Goal: Task Accomplishment & Management: Use online tool/utility

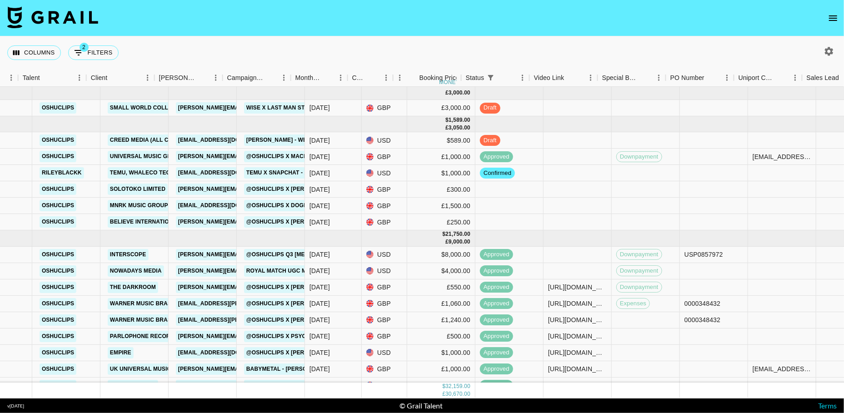
scroll to position [0, 284]
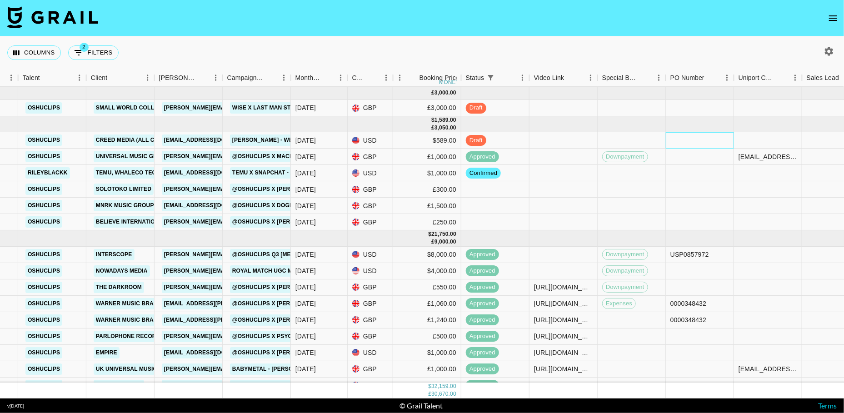
click at [683, 138] on div at bounding box center [700, 140] width 68 height 16
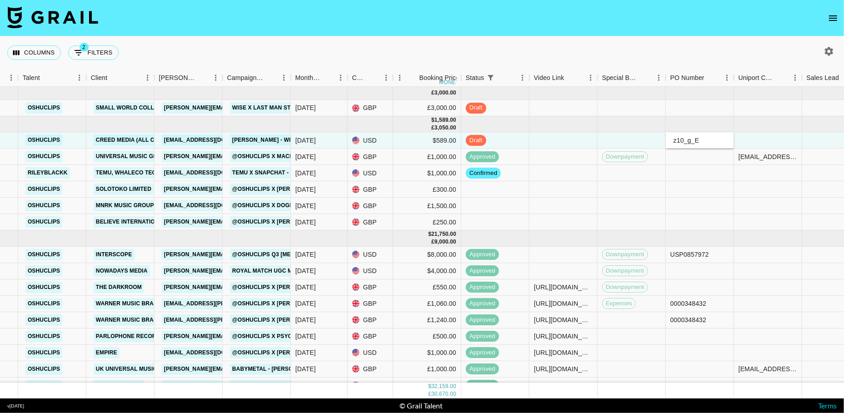
type input "z10_g_E"
click at [613, 44] on div "Columns 2 Filters + Booking" at bounding box center [422, 52] width 844 height 33
click at [550, 140] on div at bounding box center [564, 140] width 68 height 16
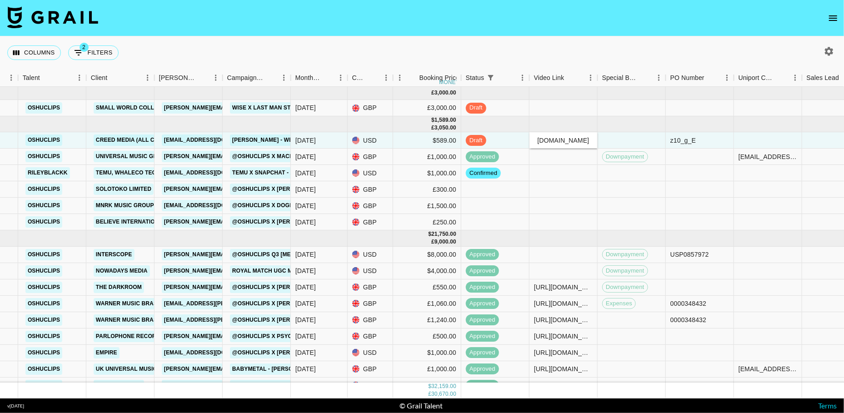
type input "[URL][DOMAIN_NAME]"
click at [558, 45] on div "Columns 2 Filters + Booking" at bounding box center [422, 52] width 844 height 33
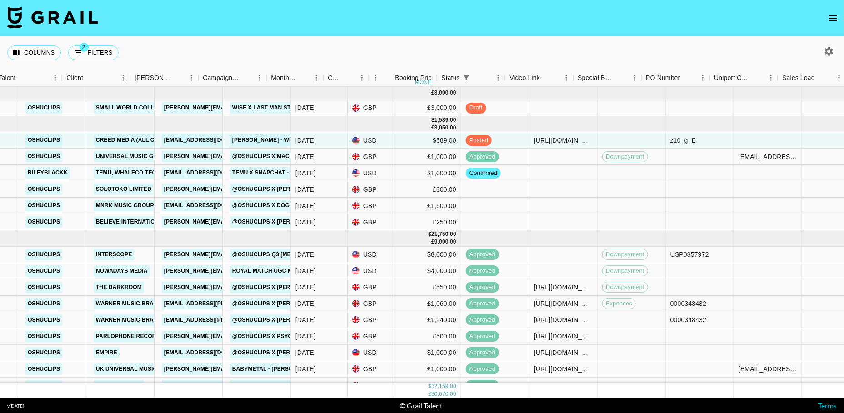
scroll to position [0, 551]
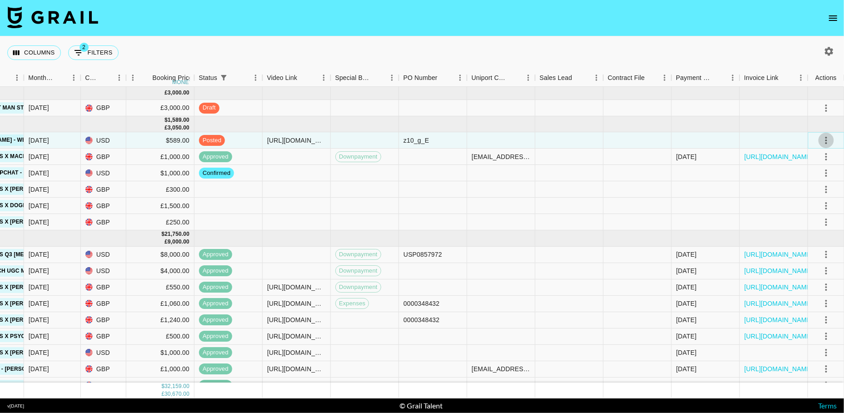
click at [826, 142] on icon "select merge strategy" at bounding box center [827, 140] width 2 height 7
click at [809, 222] on div "Approve" at bounding box center [807, 225] width 28 height 11
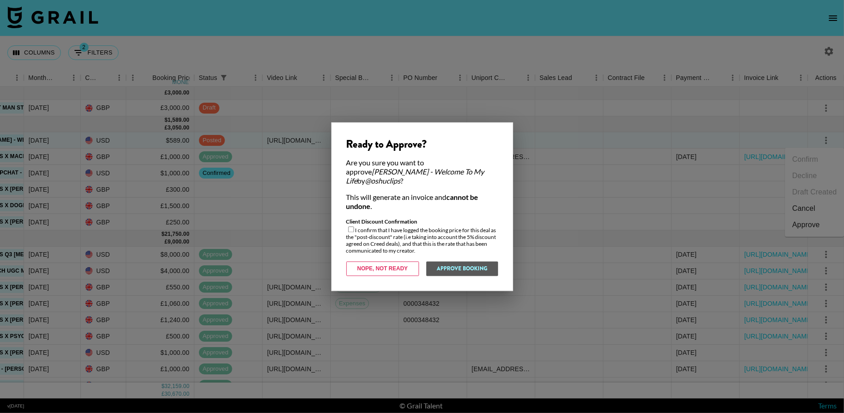
click at [350, 226] on input "checkbox" at bounding box center [351, 229] width 6 height 6
checkbox input "true"
click at [445, 262] on button "Approve Booking" at bounding box center [462, 268] width 72 height 15
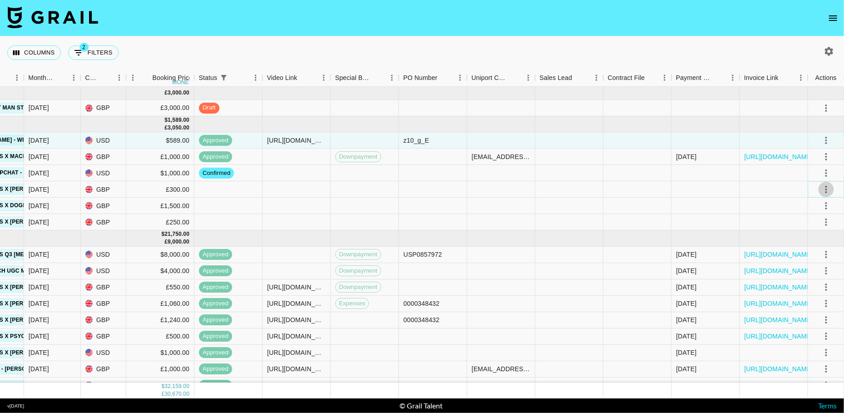
click at [829, 193] on icon "select merge strategy" at bounding box center [826, 189] width 11 height 11
click at [814, 213] on li "Confirm" at bounding box center [814, 209] width 59 height 16
click at [811, 236] on li "Draft Created" at bounding box center [814, 241] width 59 height 16
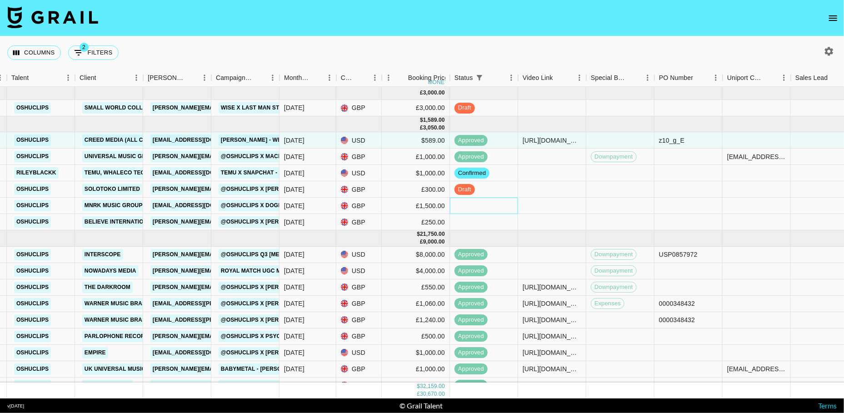
click at [491, 206] on div at bounding box center [484, 206] width 68 height 16
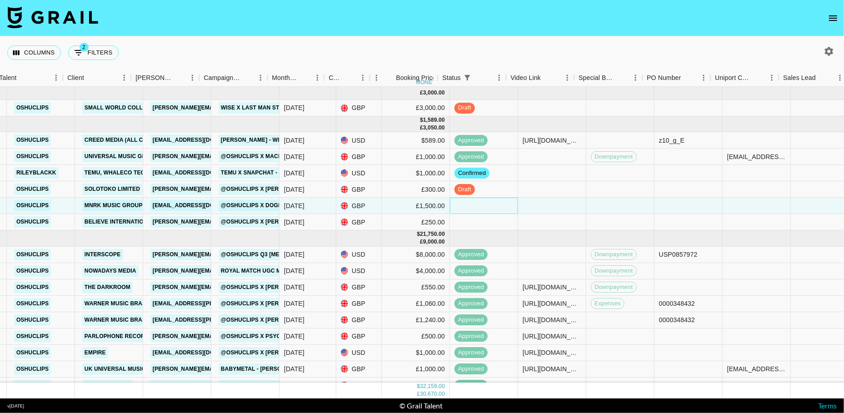
scroll to position [0, 551]
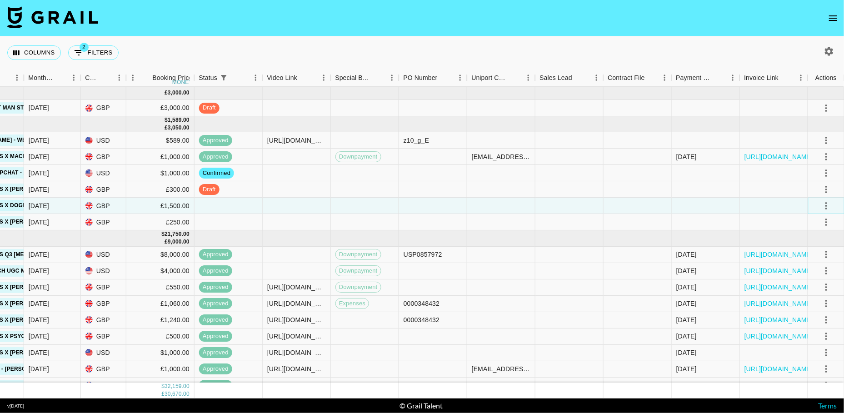
click at [827, 205] on icon "select merge strategy" at bounding box center [826, 206] width 11 height 11
click at [814, 226] on li "Confirm" at bounding box center [814, 225] width 59 height 16
click at [814, 259] on li "Draft Created" at bounding box center [814, 258] width 59 height 16
click at [759, 225] on div at bounding box center [774, 222] width 68 height 16
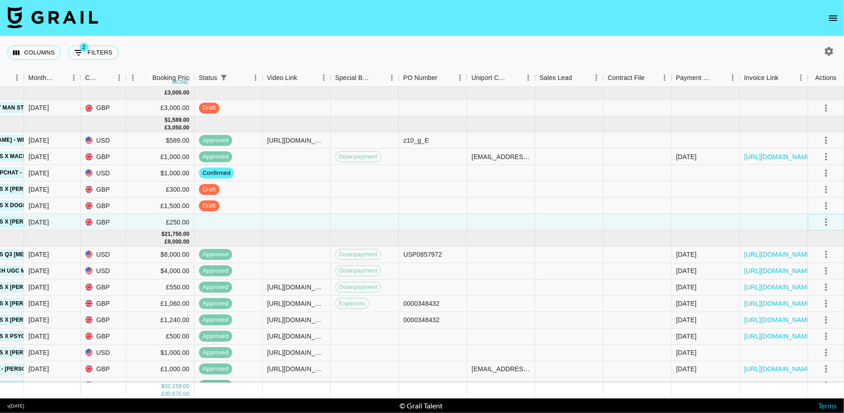
click at [823, 217] on icon "select merge strategy" at bounding box center [826, 222] width 11 height 11
click at [808, 239] on li "Confirm" at bounding box center [814, 241] width 59 height 16
click at [805, 276] on li "Draft Created" at bounding box center [814, 274] width 59 height 16
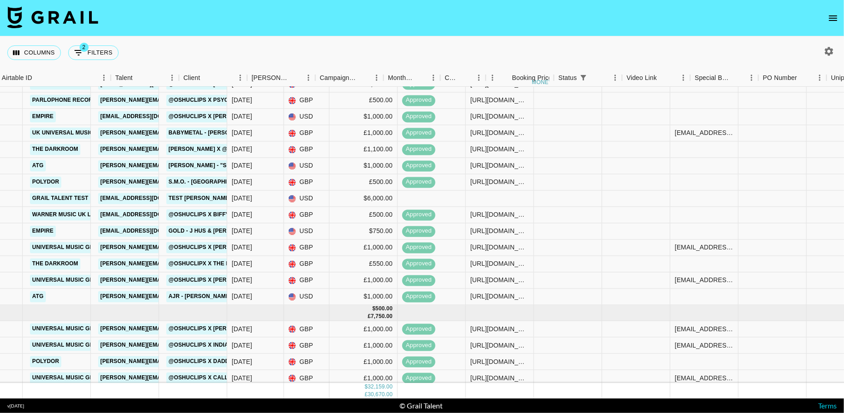
scroll to position [236, 551]
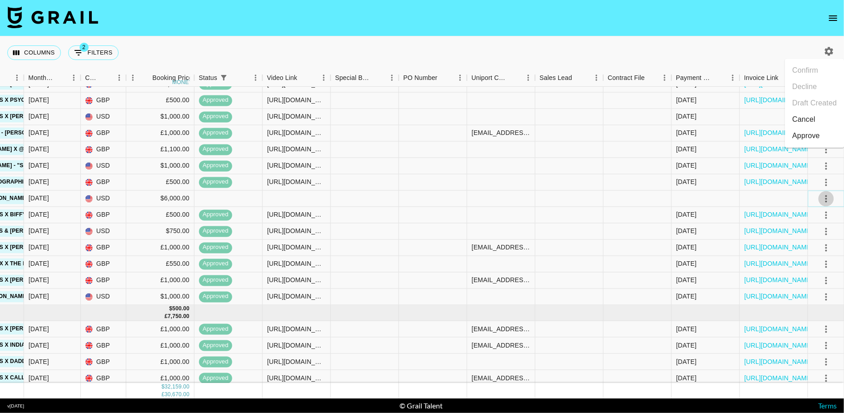
click at [828, 198] on icon "select merge strategy" at bounding box center [826, 198] width 11 height 11
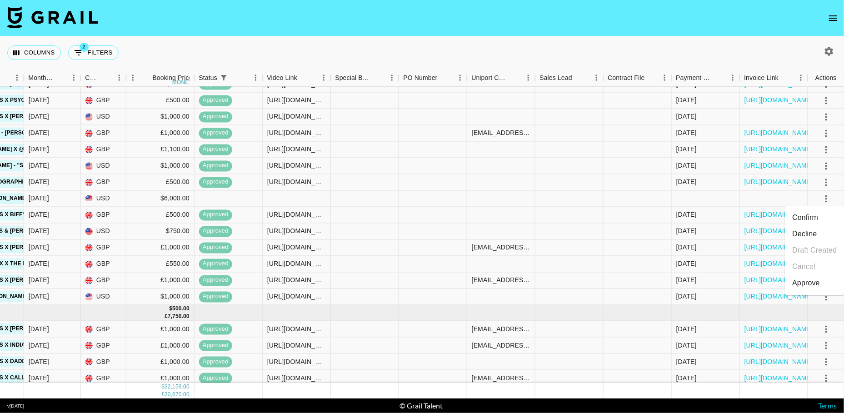
click at [809, 237] on li "Decline" at bounding box center [814, 234] width 59 height 16
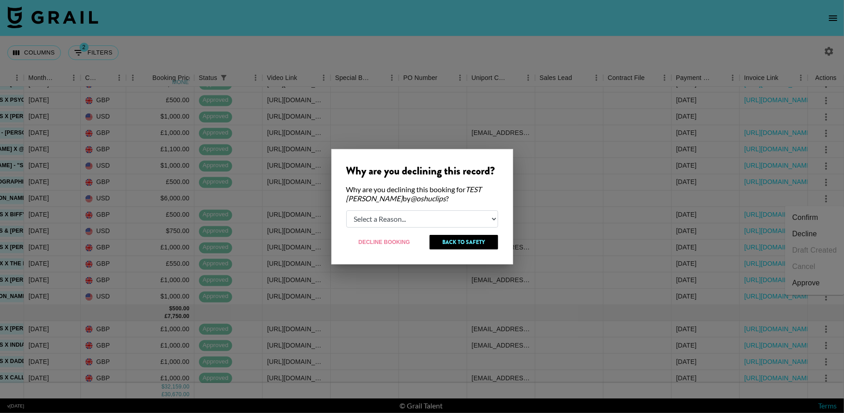
click at [403, 219] on select "Select a Reason... Relogging this deal due to a data issue The [PERSON_NAME] ca…" at bounding box center [423, 219] width 152 height 17
select select "relog"
click at [377, 242] on button "Decline Booking" at bounding box center [385, 242] width 77 height 15
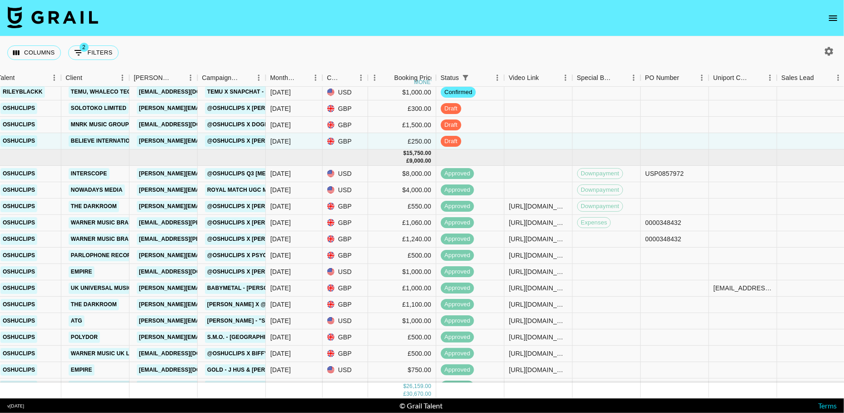
scroll to position [0, 309]
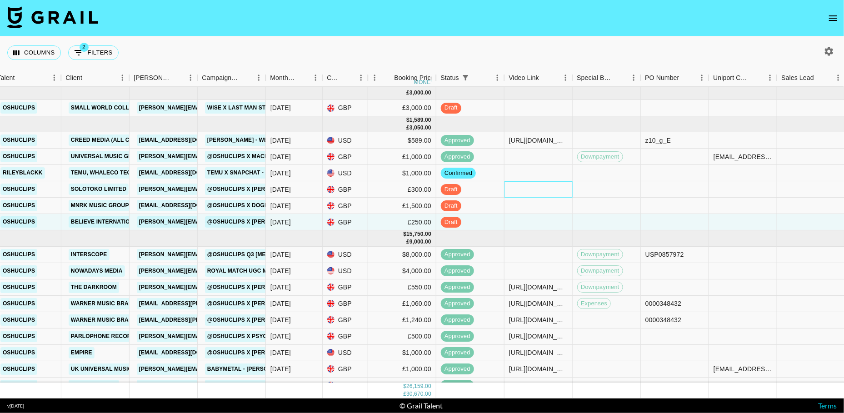
click at [522, 187] on div at bounding box center [539, 189] width 68 height 16
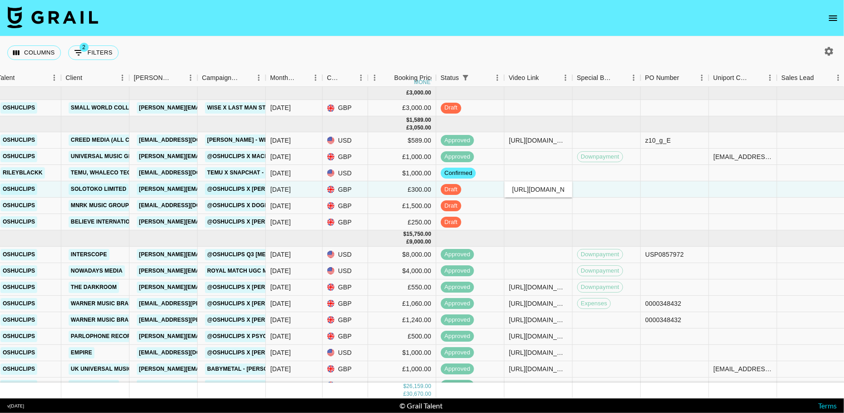
scroll to position [0, 135]
type input "[URL][DOMAIN_NAME]"
click at [552, 30] on nav at bounding box center [422, 18] width 844 height 36
click at [524, 222] on div at bounding box center [539, 222] width 68 height 16
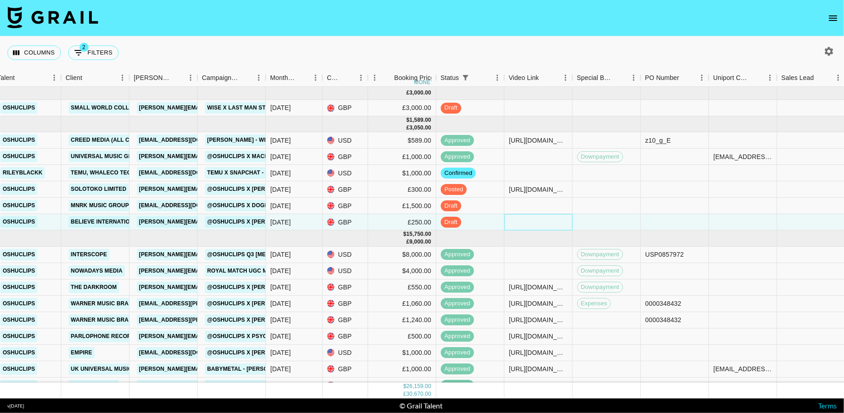
click at [524, 222] on div at bounding box center [539, 222] width 68 height 16
type input "[URL][DOMAIN_NAME]"
click at [536, 66] on div "Columns 2 Filters + Booking" at bounding box center [422, 52] width 844 height 33
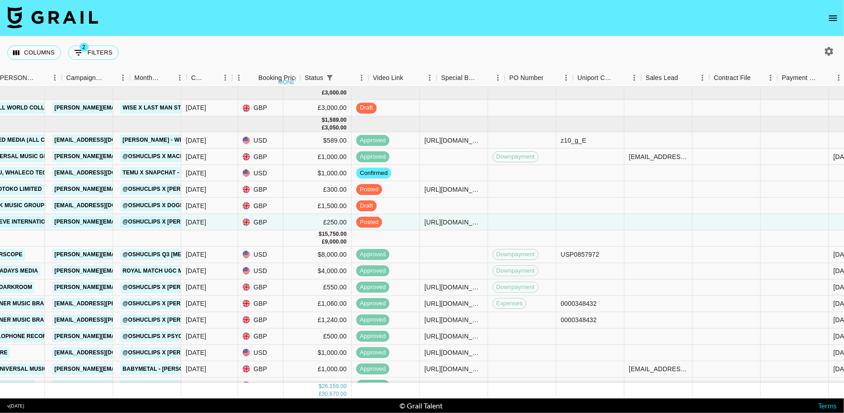
scroll to position [0, 551]
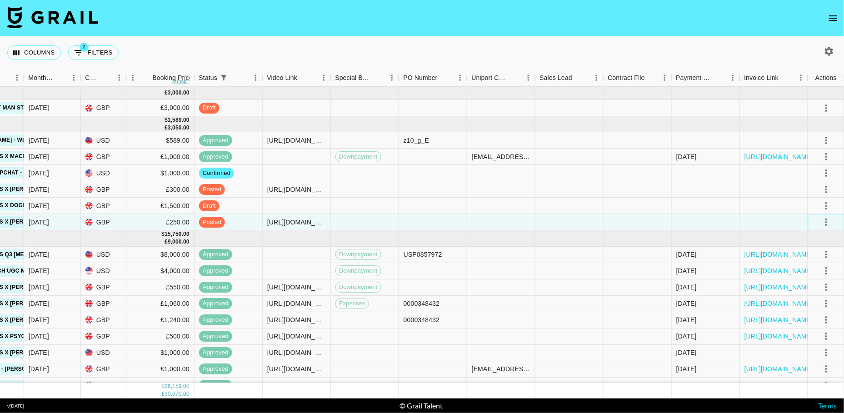
click at [826, 217] on icon "select merge strategy" at bounding box center [826, 222] width 11 height 11
click at [814, 306] on div "Confirm Decline Draft Created Cancel Approve" at bounding box center [814, 274] width 59 height 89
click at [829, 219] on icon "select merge strategy" at bounding box center [826, 222] width 11 height 11
click at [814, 306] on div "Approve" at bounding box center [807, 306] width 28 height 11
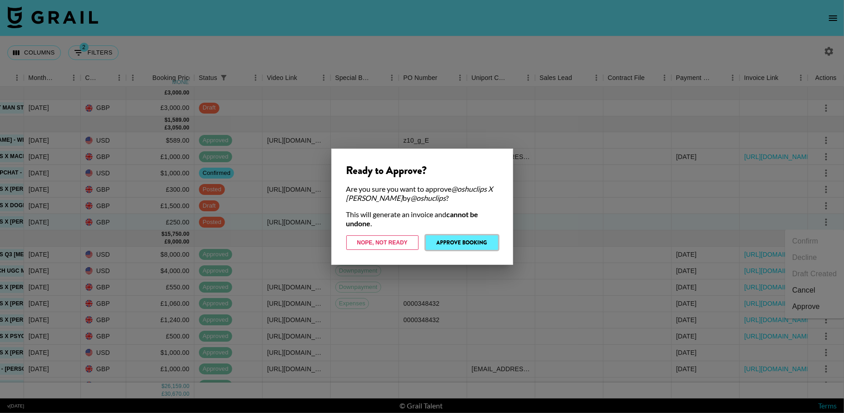
click at [437, 241] on button "Approve Booking" at bounding box center [462, 243] width 72 height 15
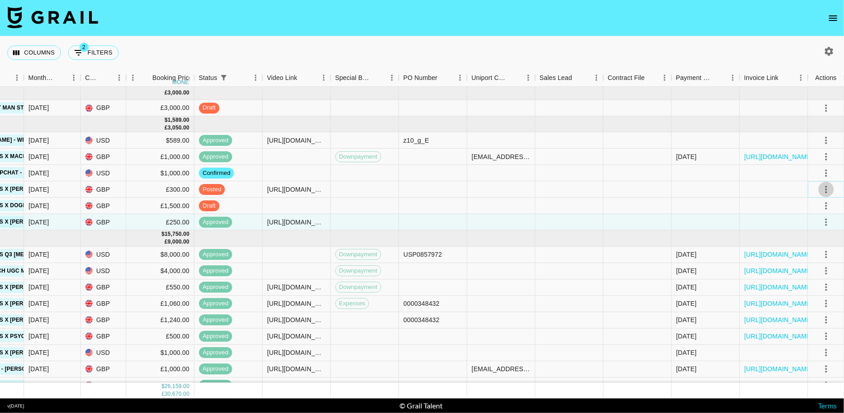
click at [825, 189] on icon "select merge strategy" at bounding box center [826, 189] width 11 height 11
click at [805, 272] on div "Approve" at bounding box center [807, 274] width 28 height 11
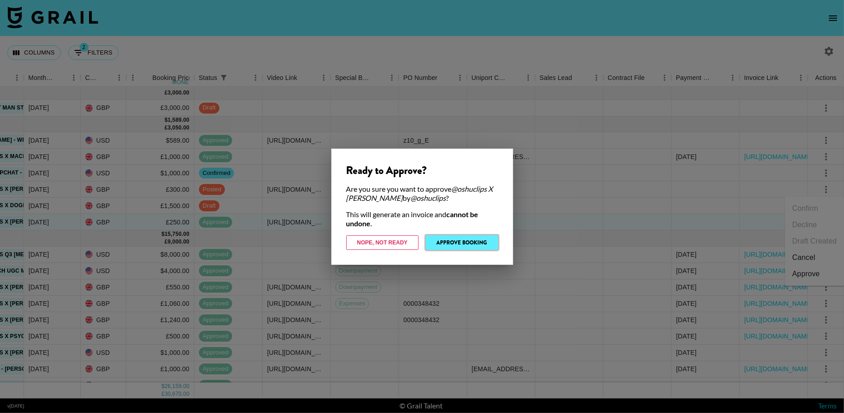
click at [466, 240] on button "Approve Booking" at bounding box center [462, 243] width 72 height 15
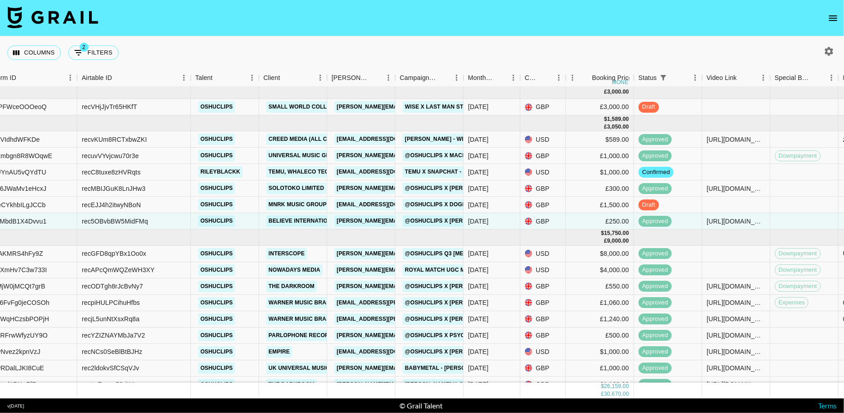
scroll to position [2, 124]
